Goal: Information Seeking & Learning: Learn about a topic

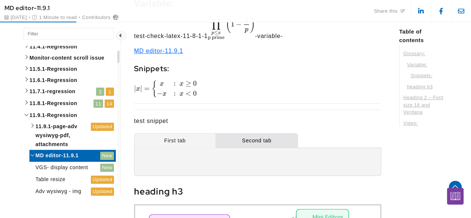
scroll to position [1419, 1173]
click at [240, 137] on div "Second tab" at bounding box center [257, 140] width 82 height 15
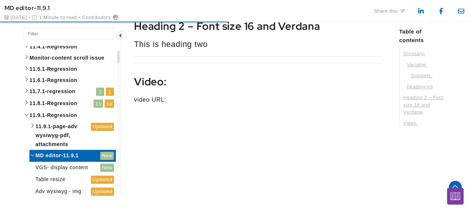
scroll to position [0, 0]
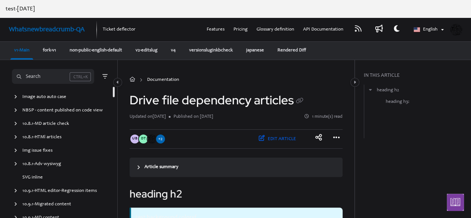
scroll to position [1543, 0]
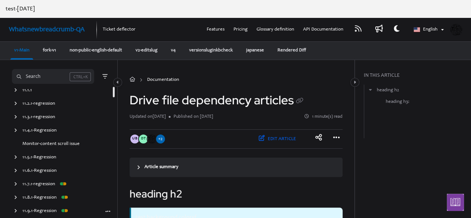
click at [14, 209] on icon "arrow" at bounding box center [15, 210] width 3 height 4
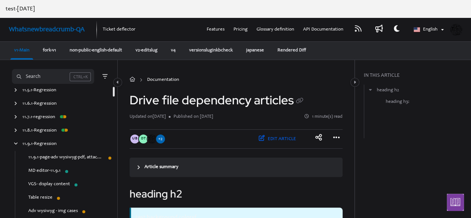
click at [57, 169] on link "MD editor-11.9.1" at bounding box center [44, 170] width 32 height 7
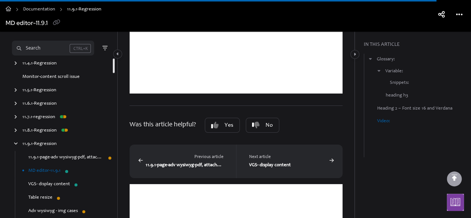
scroll to position [1475, 0]
